Goal: Information Seeking & Learning: Compare options

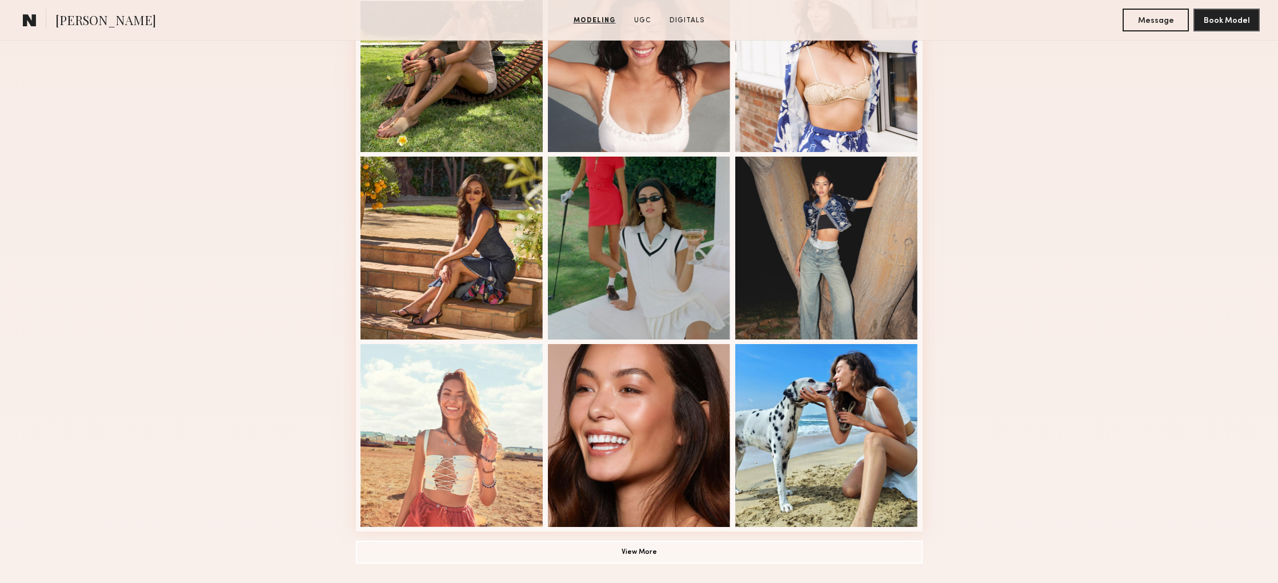
scroll to position [564, 0]
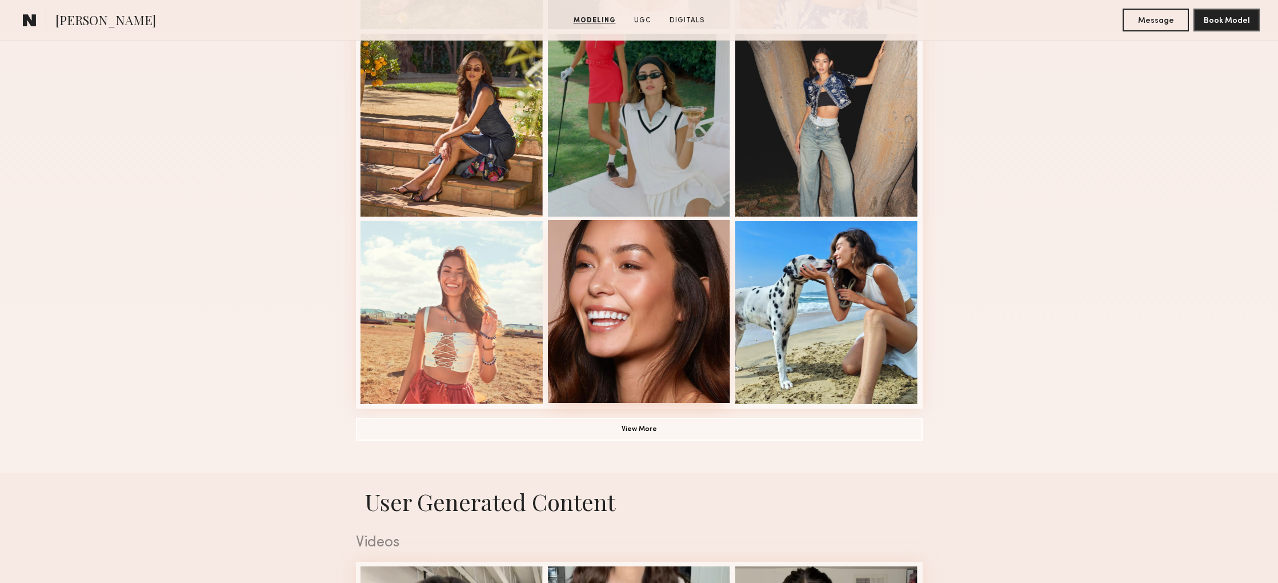
scroll to position [668, 0]
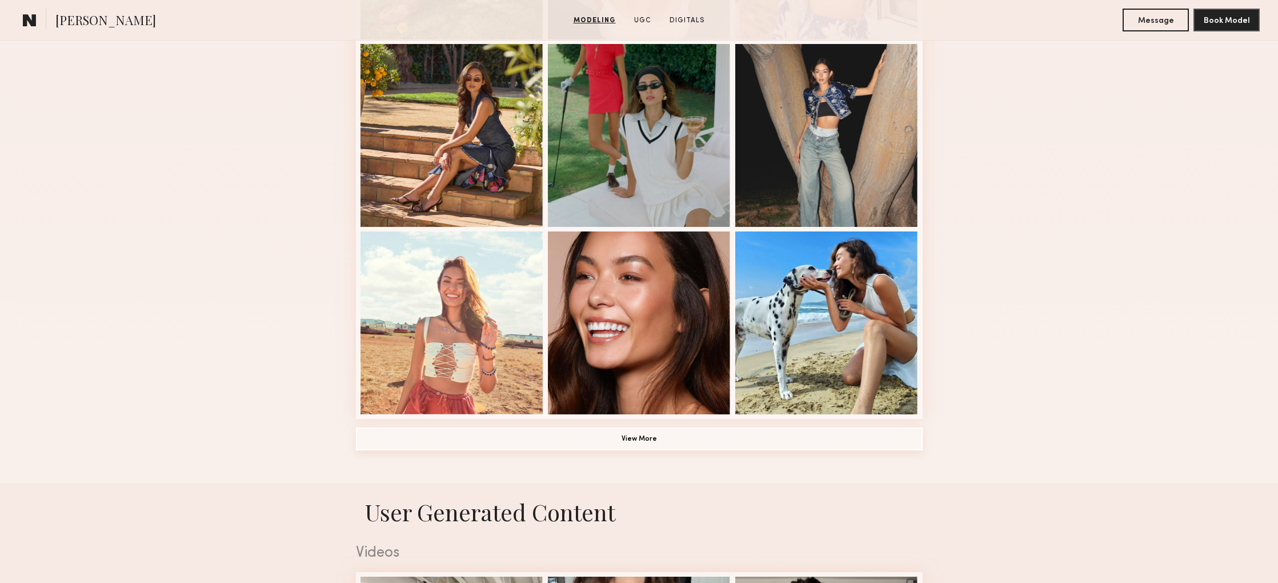
click at [638, 448] on button "View More" at bounding box center [639, 438] width 567 height 23
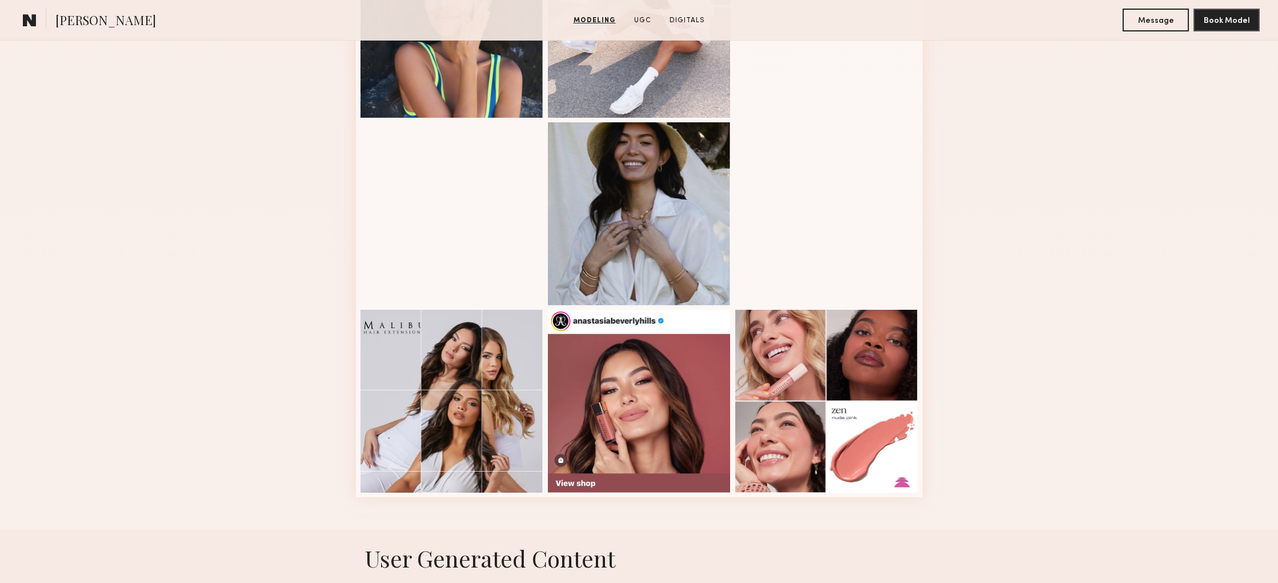
scroll to position [1340, 0]
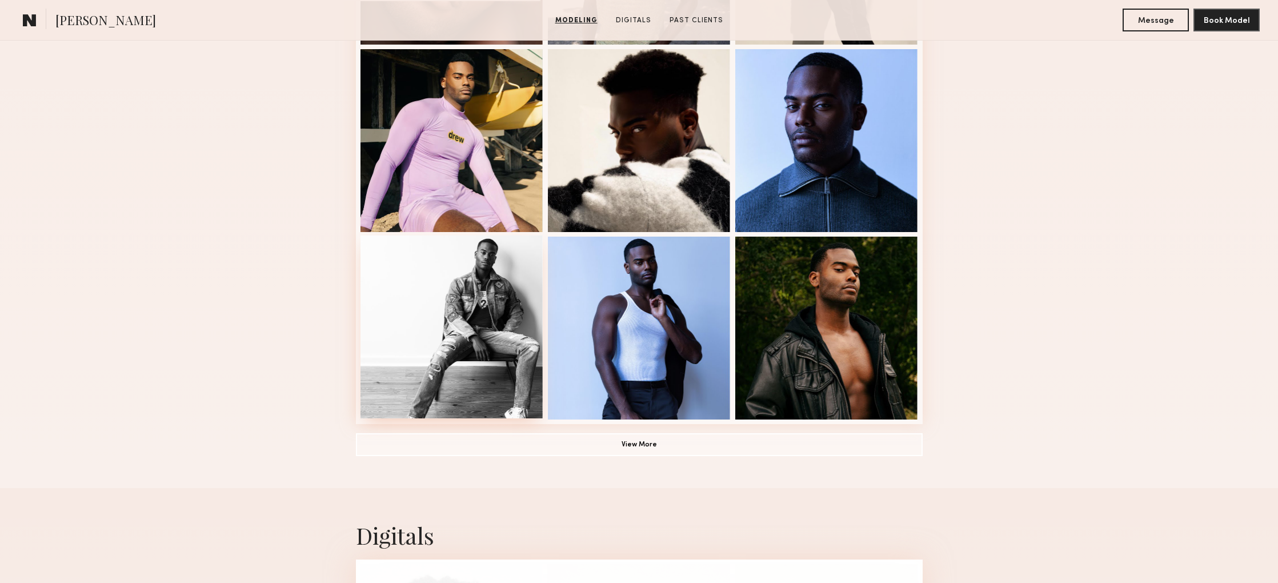
scroll to position [662, 0]
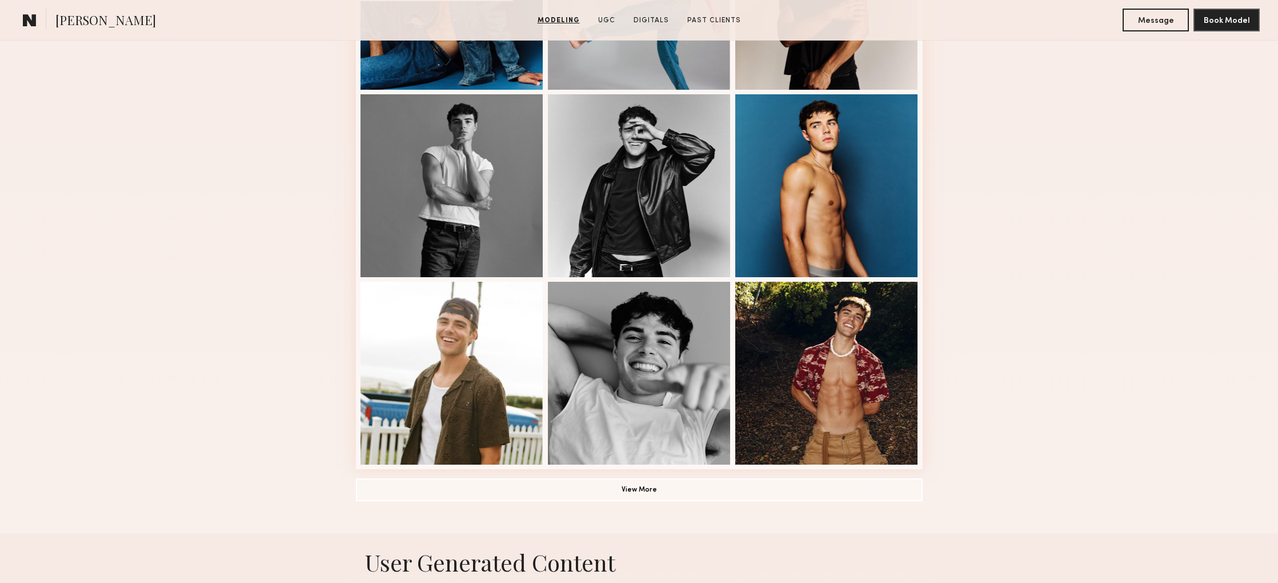
scroll to position [620, 0]
